Goal: Find contact information: Find contact information

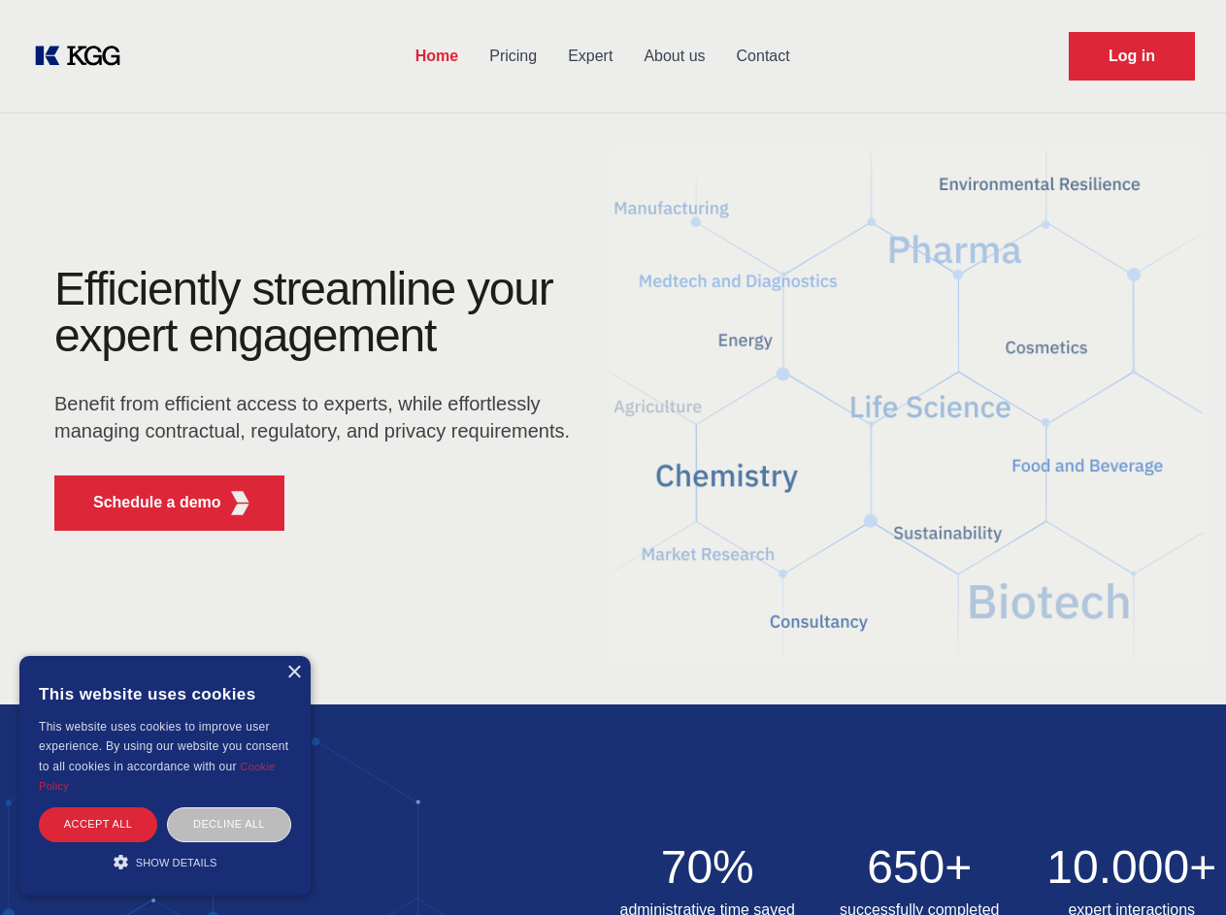
click at [613, 457] on div "Efficiently streamline your expert engagement Benefit from efficient access to …" at bounding box center [318, 406] width 590 height 281
click at [146, 503] on p "Schedule a demo" at bounding box center [157, 502] width 128 height 23
click at [293, 673] on div "×" at bounding box center [293, 673] width 15 height 15
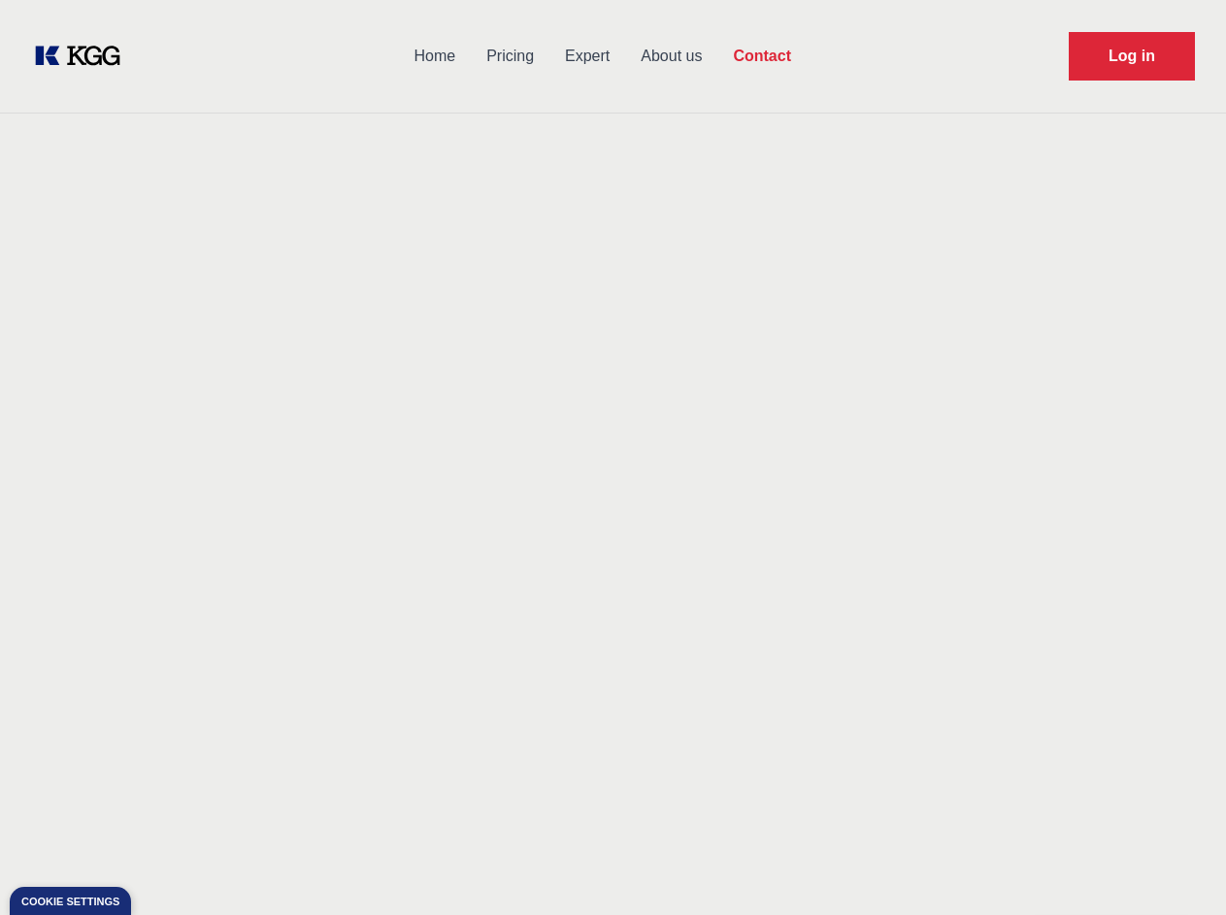
click at [98, 824] on div "Contact Information We would love to hear from you. Postal address [PERSON_NAME…" at bounding box center [271, 614] width 435 height 589
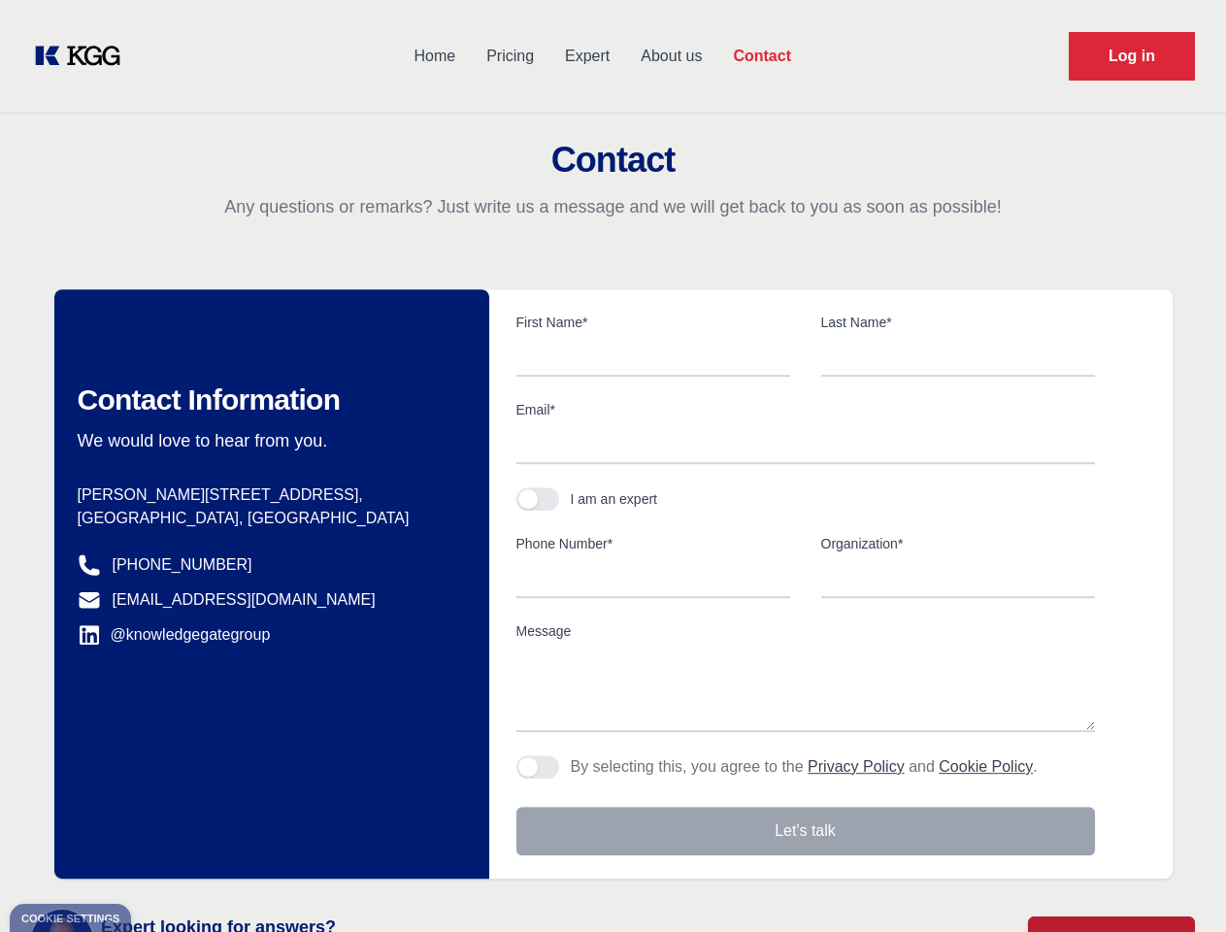
click at [229, 824] on div "Contact Information We would love to hear from you. Postal address [PERSON_NAME…" at bounding box center [271, 583] width 435 height 589
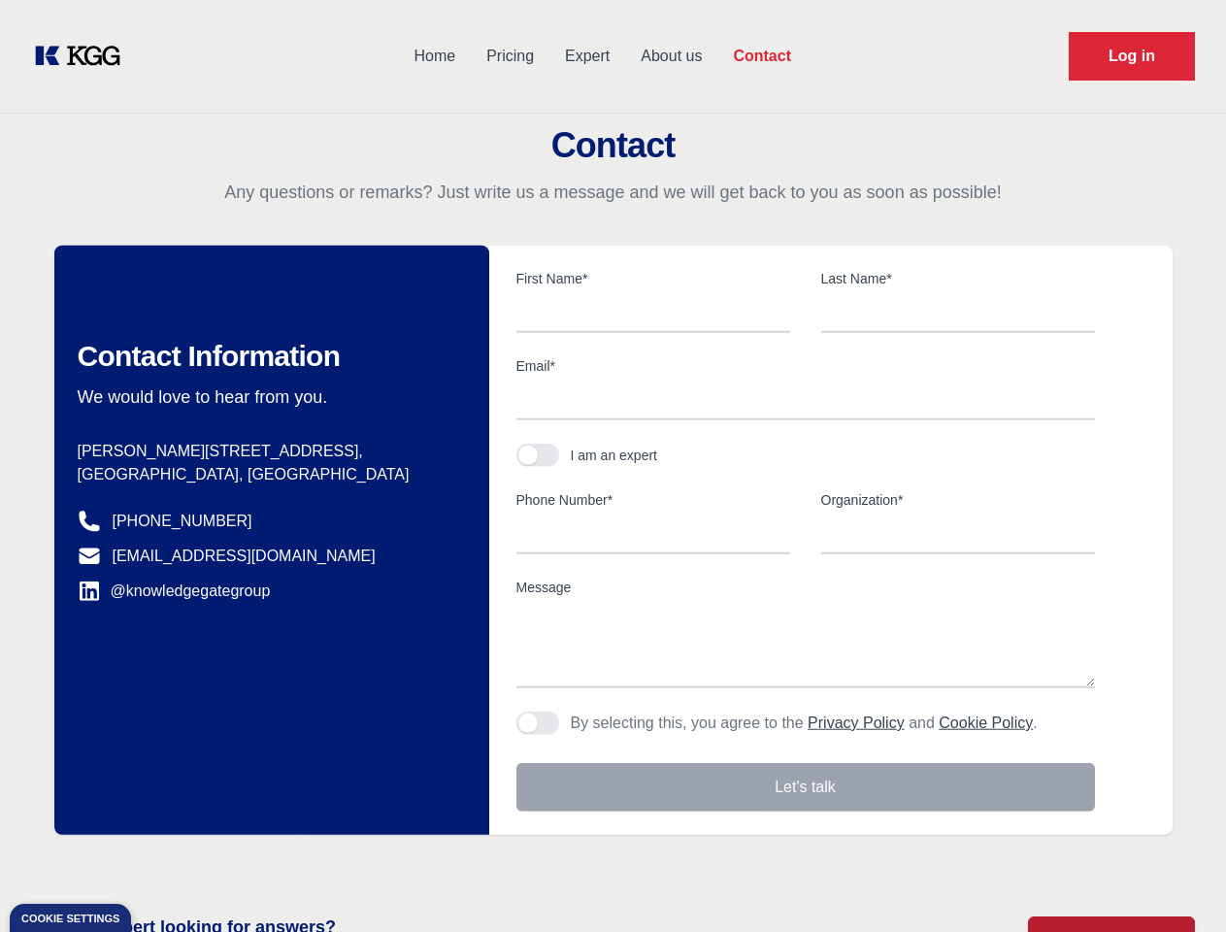
click at [165, 862] on main "Contact Any questions or remarks? Just write us a message and we will get back …" at bounding box center [613, 505] width 1226 height 1011
